Goal: Navigation & Orientation: Find specific page/section

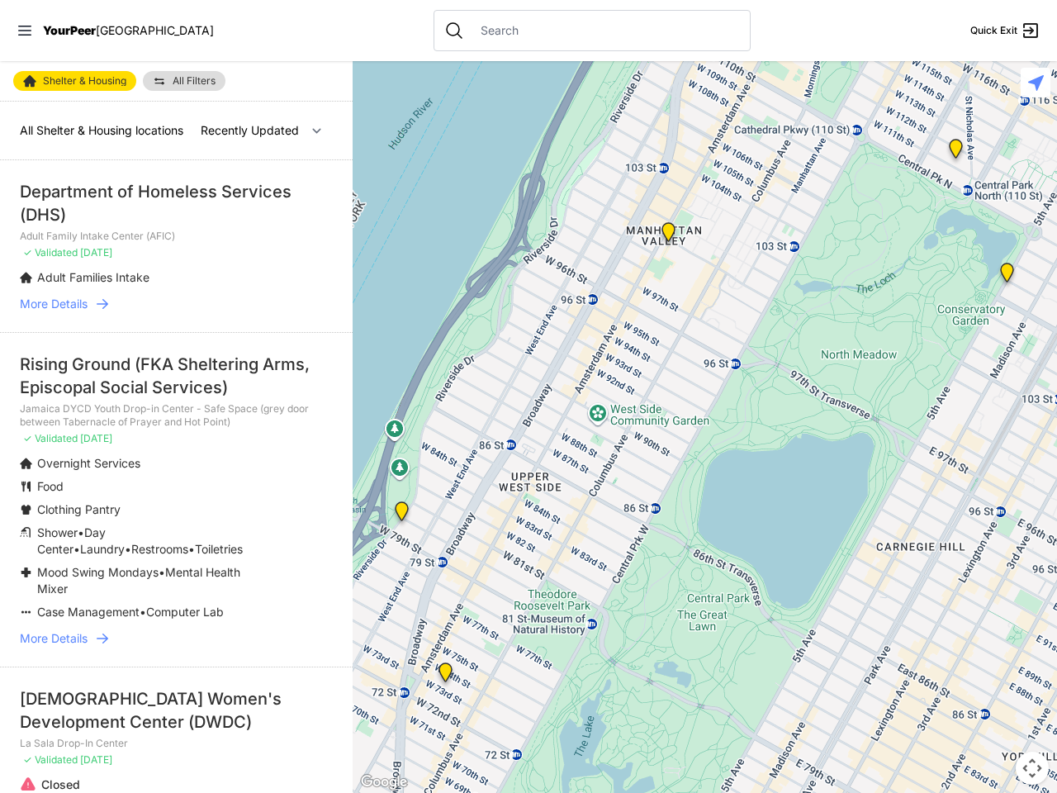
click at [25, 31] on icon at bounding box center [24, 31] width 13 height 10
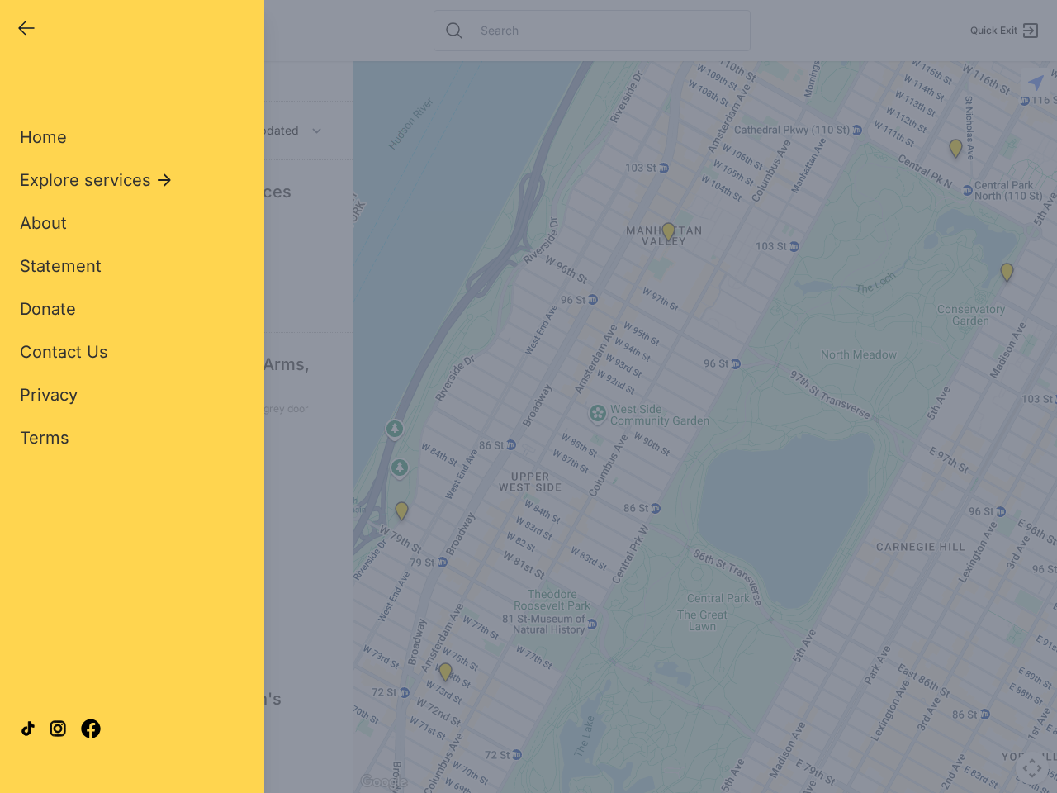
click at [705, 427] on div "Close panel YourPeer [GEOGRAPHIC_DATA] Quick Exit Single Adult Families Soup Ki…" at bounding box center [528, 396] width 1057 height 793
click at [401, 515] on div "Close panel YourPeer [GEOGRAPHIC_DATA] Quick Exit Single Adult Families Soup Ki…" at bounding box center [528, 396] width 1057 height 793
click at [445, 676] on div "Close panel YourPeer [GEOGRAPHIC_DATA] Quick Exit Single Adult Families Soup Ki…" at bounding box center [528, 396] width 1057 height 793
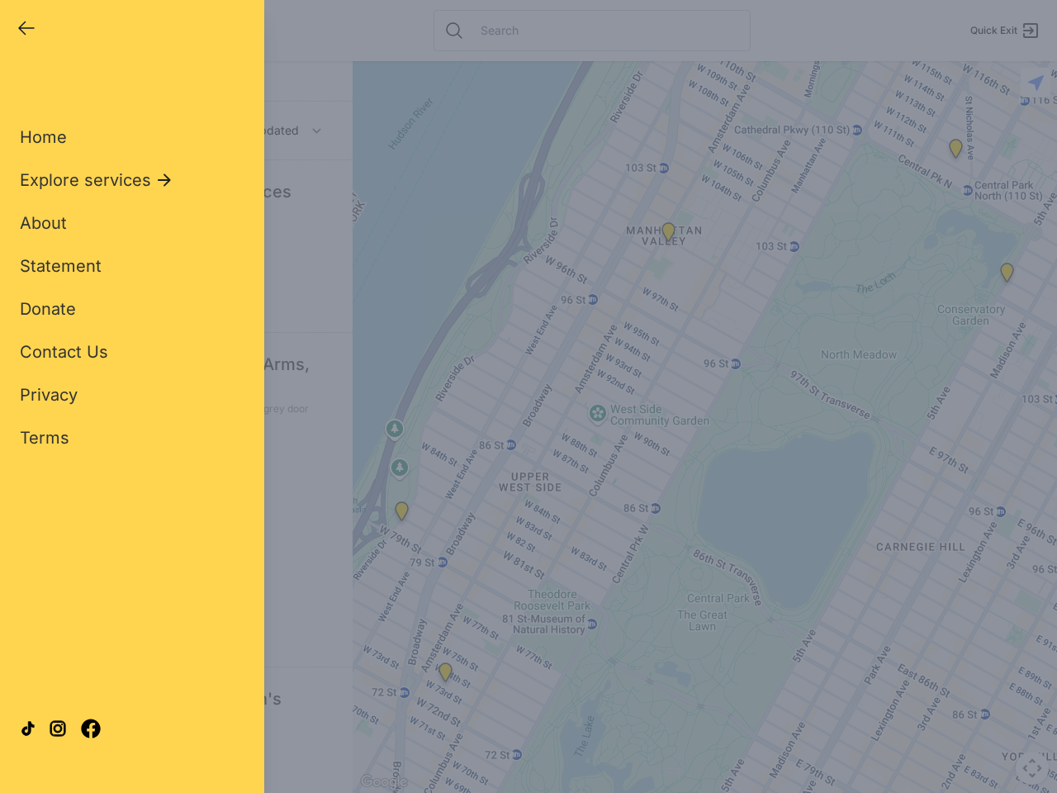
click at [668, 235] on div "Close panel YourPeer [GEOGRAPHIC_DATA] Quick Exit Single Adult Families Soup Ki…" at bounding box center [528, 396] width 1057 height 793
click at [1007, 276] on div "Close panel YourPeer [GEOGRAPHIC_DATA] Quick Exit Single Adult Families Soup Ki…" at bounding box center [528, 396] width 1057 height 793
click at [956, 152] on div "Close panel YourPeer [GEOGRAPHIC_DATA] Quick Exit Single Adult Families Soup Ki…" at bounding box center [528, 396] width 1057 height 793
click at [1032, 768] on div "Close panel YourPeer [GEOGRAPHIC_DATA] Quick Exit Single Adult Families Soup Ki…" at bounding box center [528, 396] width 1057 height 793
